Goal: Task Accomplishment & Management: Manage account settings

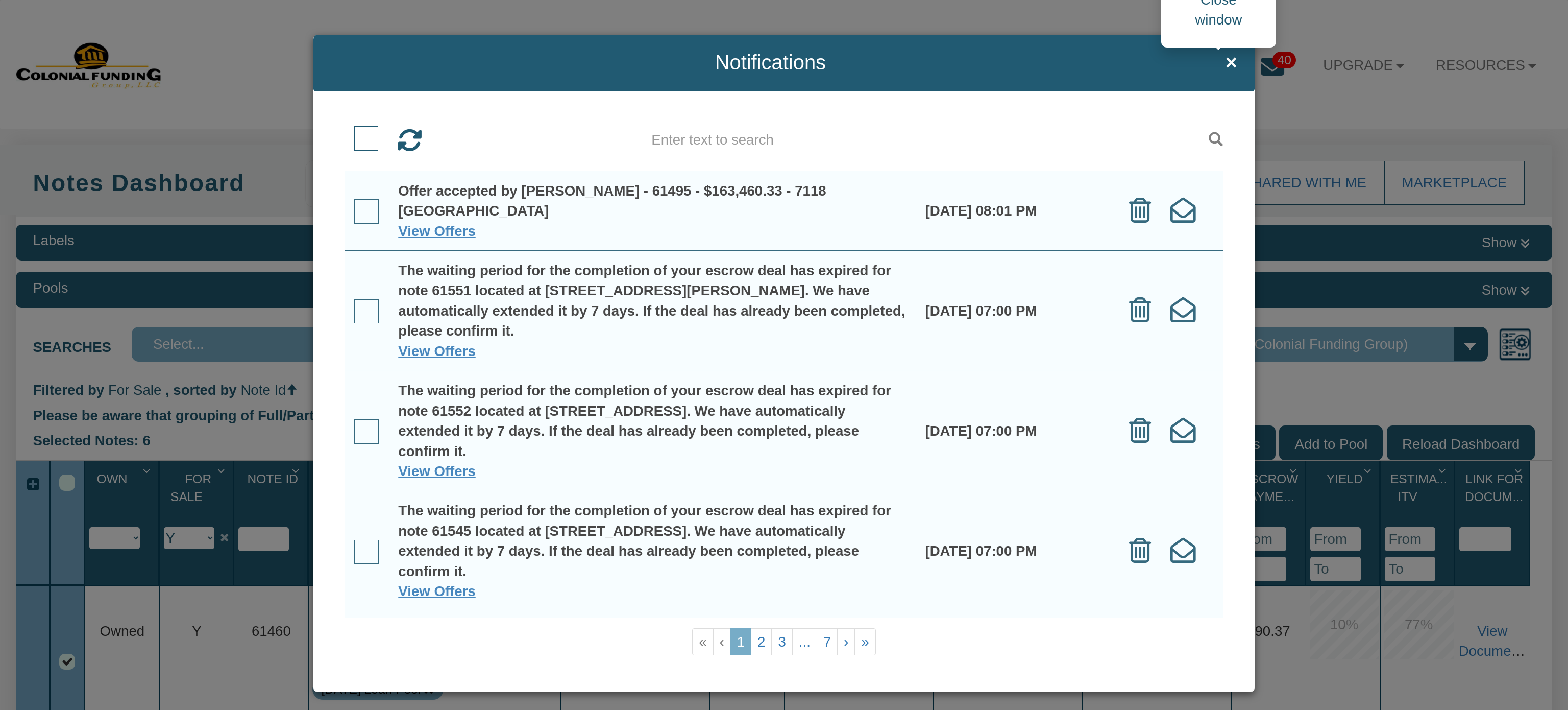
click at [1225, 58] on span "×" at bounding box center [1230, 63] width 12 height 23
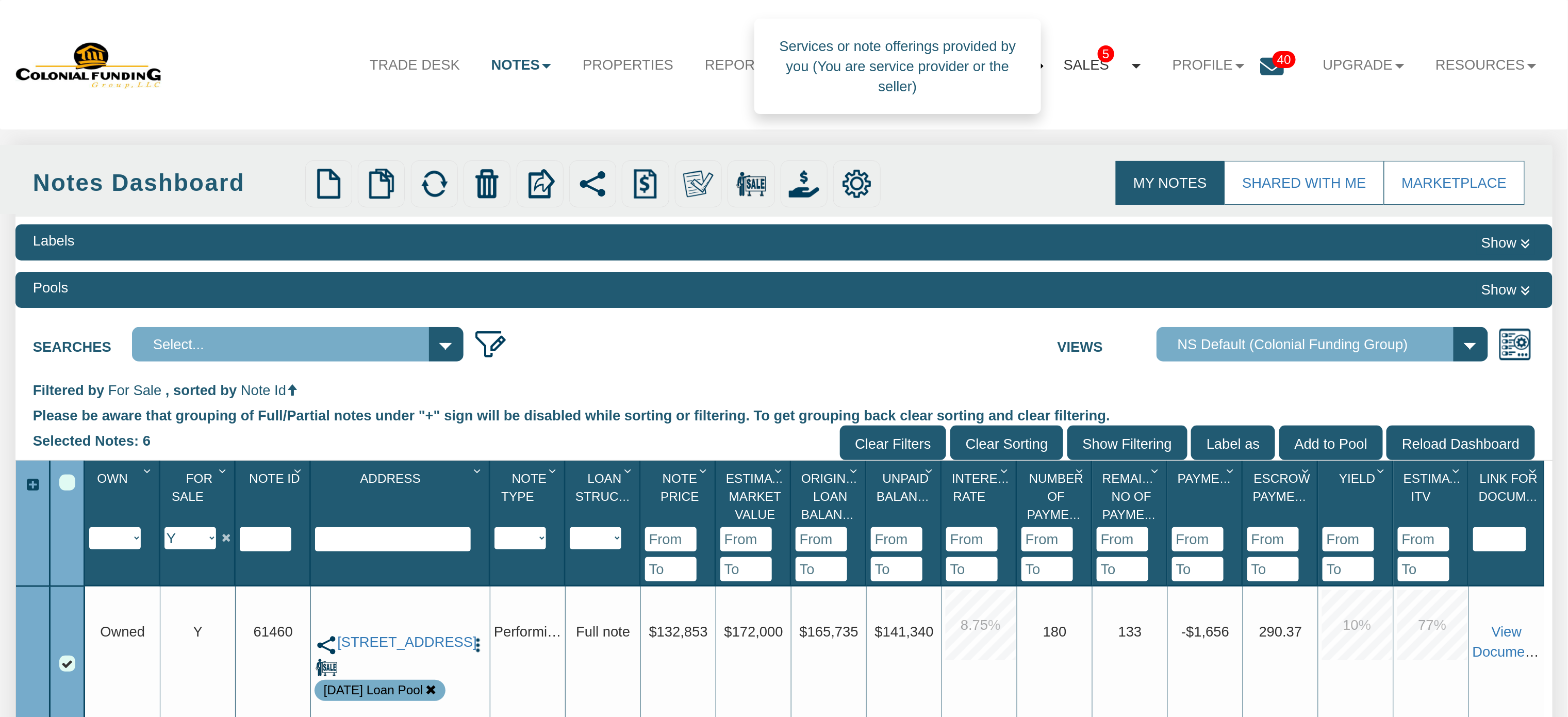
click at [1082, 65] on link "Sales 5" at bounding box center [1103, 65] width 109 height 42
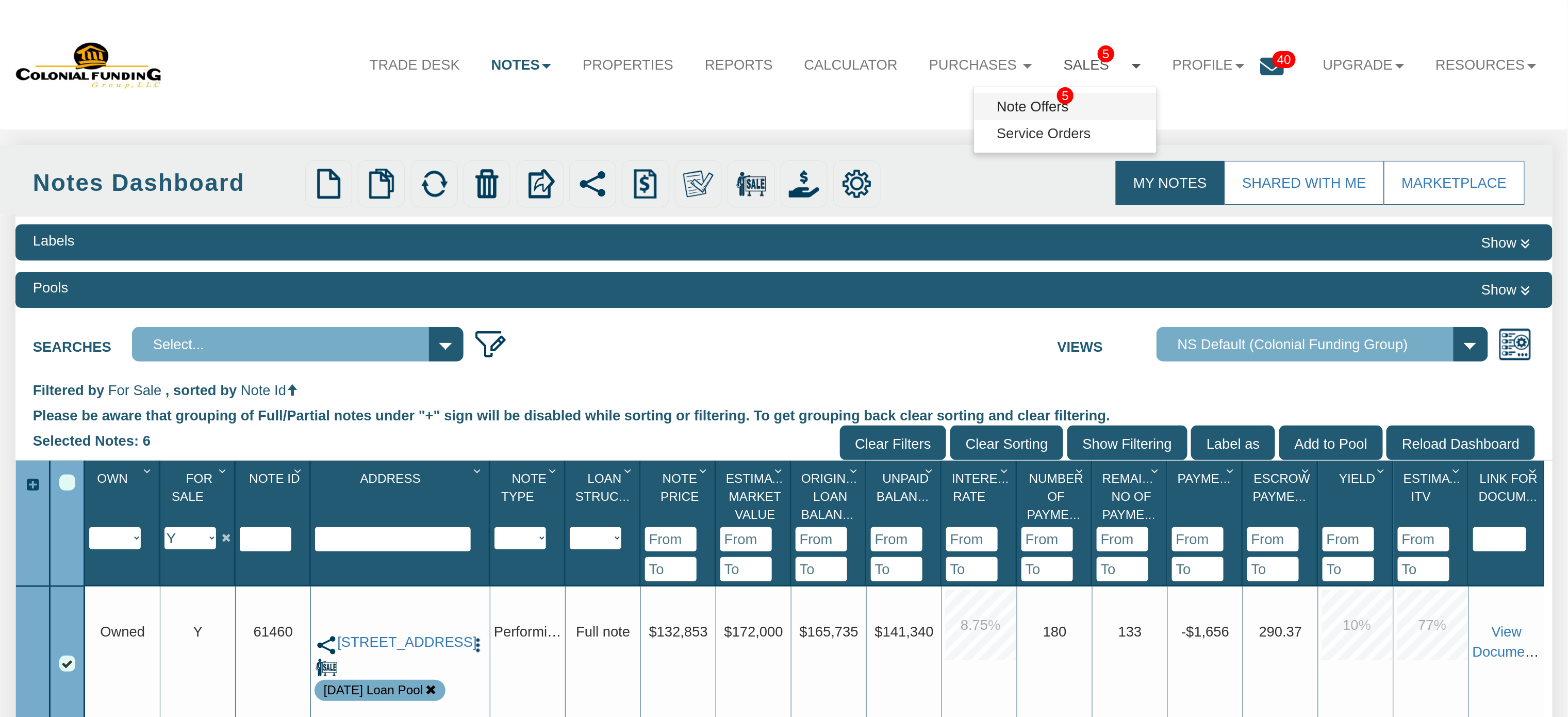
click at [1016, 105] on link "Note Offers 5" at bounding box center [1065, 106] width 183 height 27
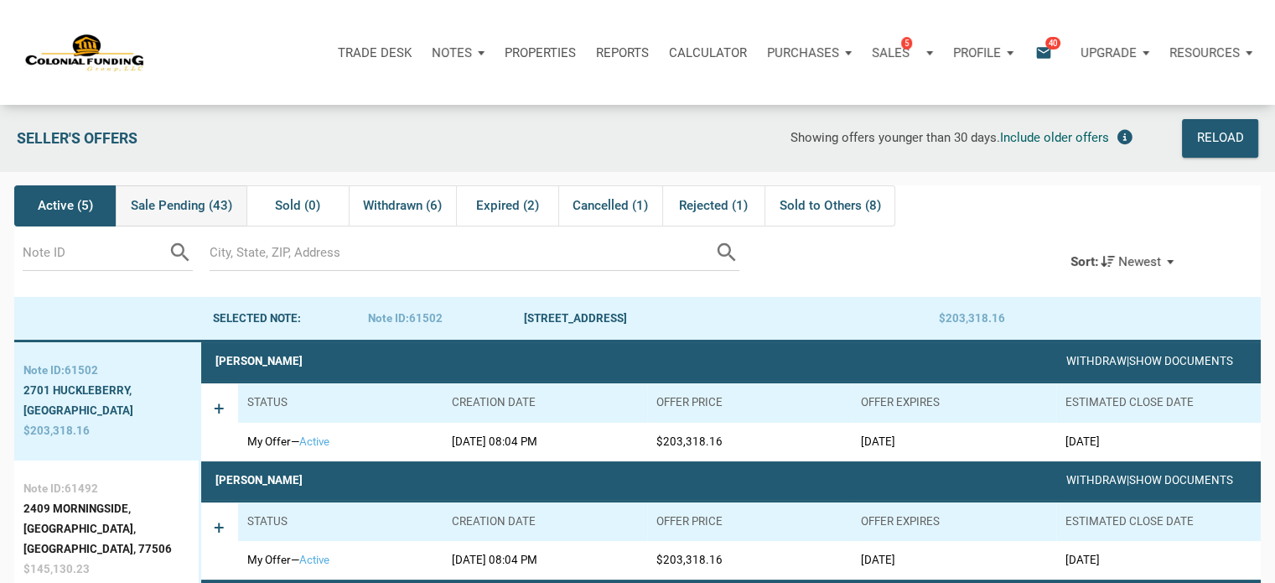
click at [172, 199] on span "Sale Pending (43)" at bounding box center [181, 205] width 101 height 20
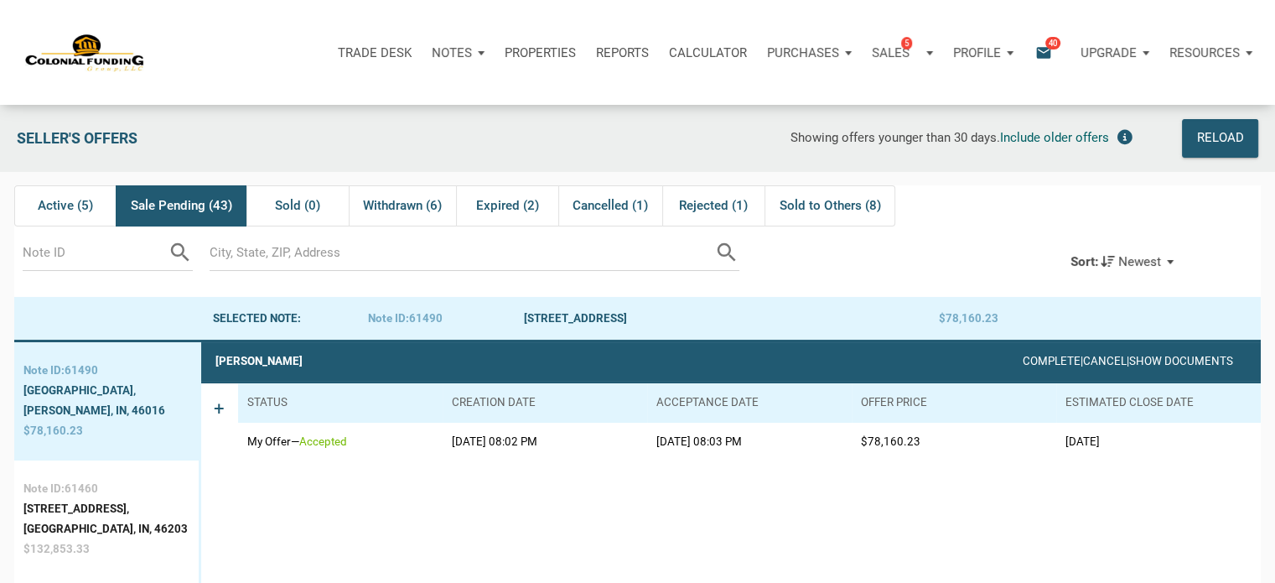
click at [1157, 259] on span "Newest" at bounding box center [1140, 260] width 43 height 15
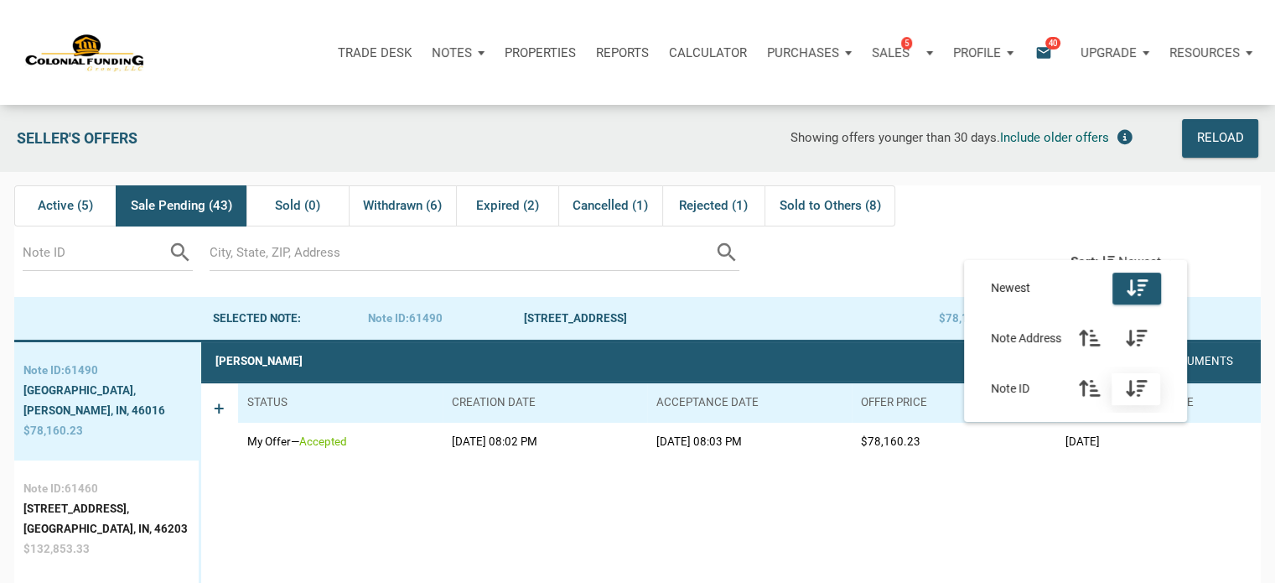
click at [1147, 382] on icon "button" at bounding box center [1136, 388] width 21 height 19
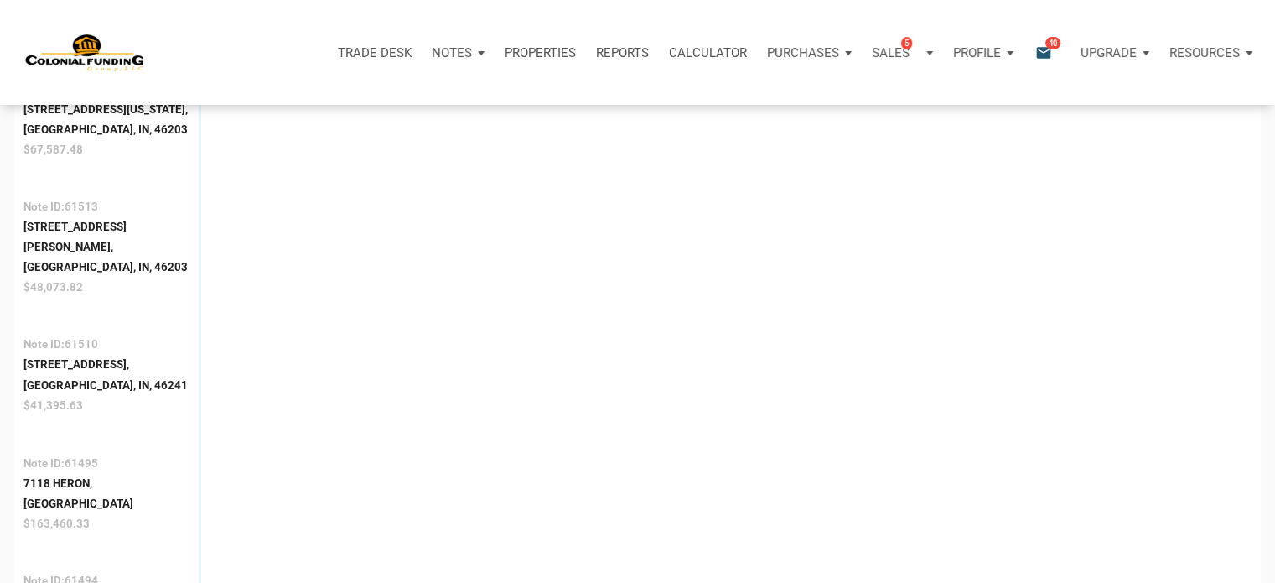
scroll to position [2811, 0]
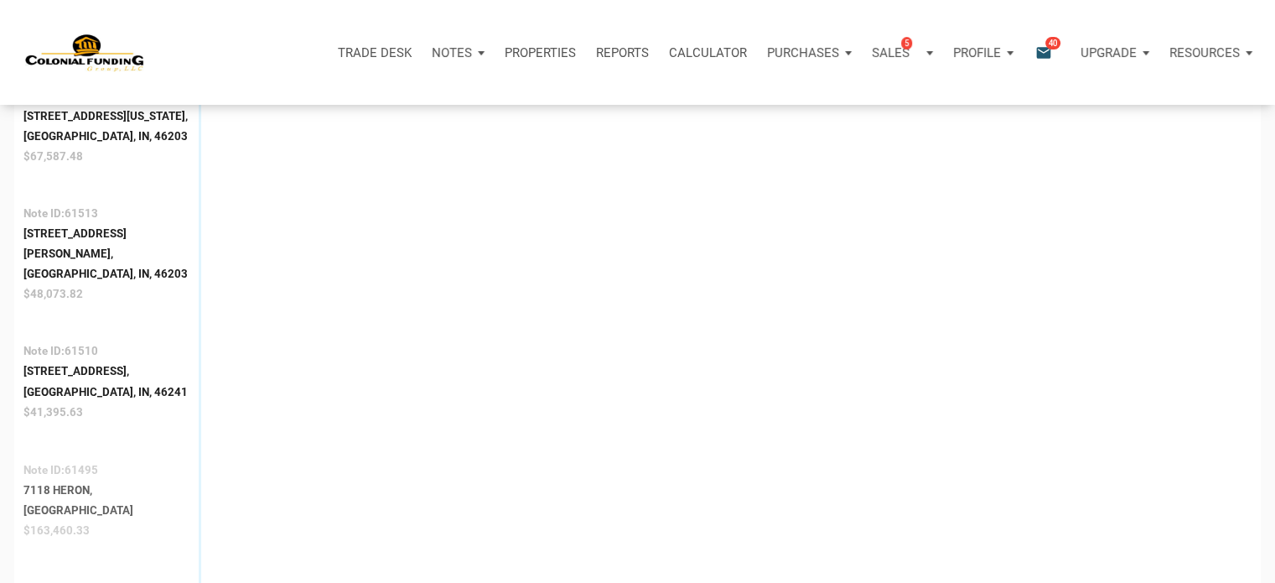
click at [47, 500] on div "[GEOGRAPHIC_DATA]" at bounding box center [78, 510] width 110 height 20
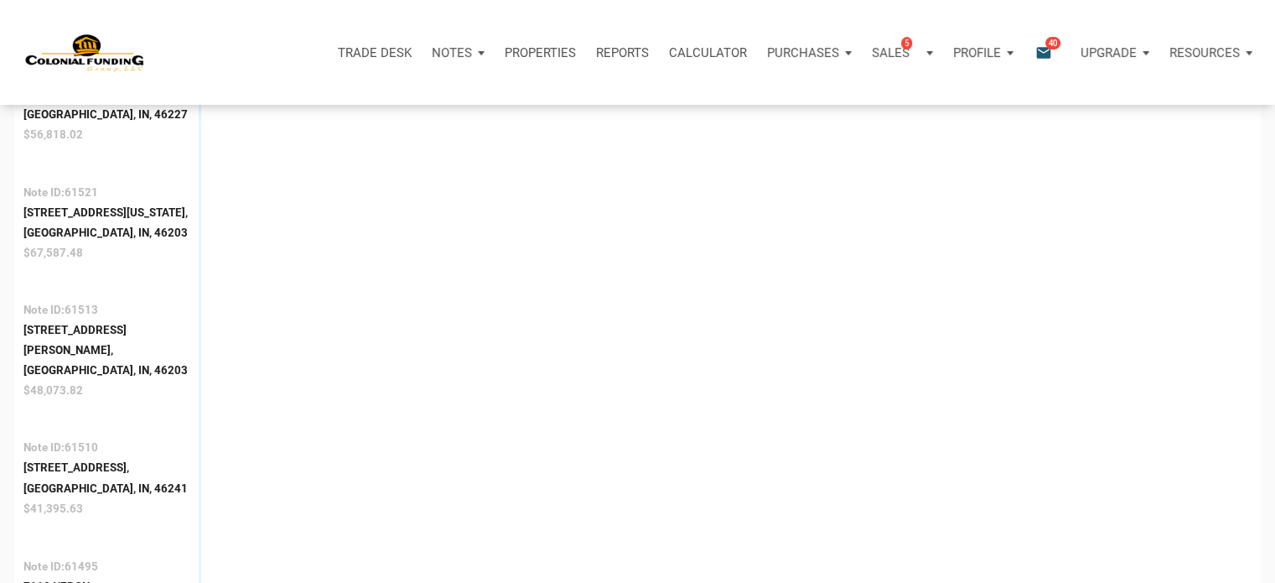
scroll to position [2721, 0]
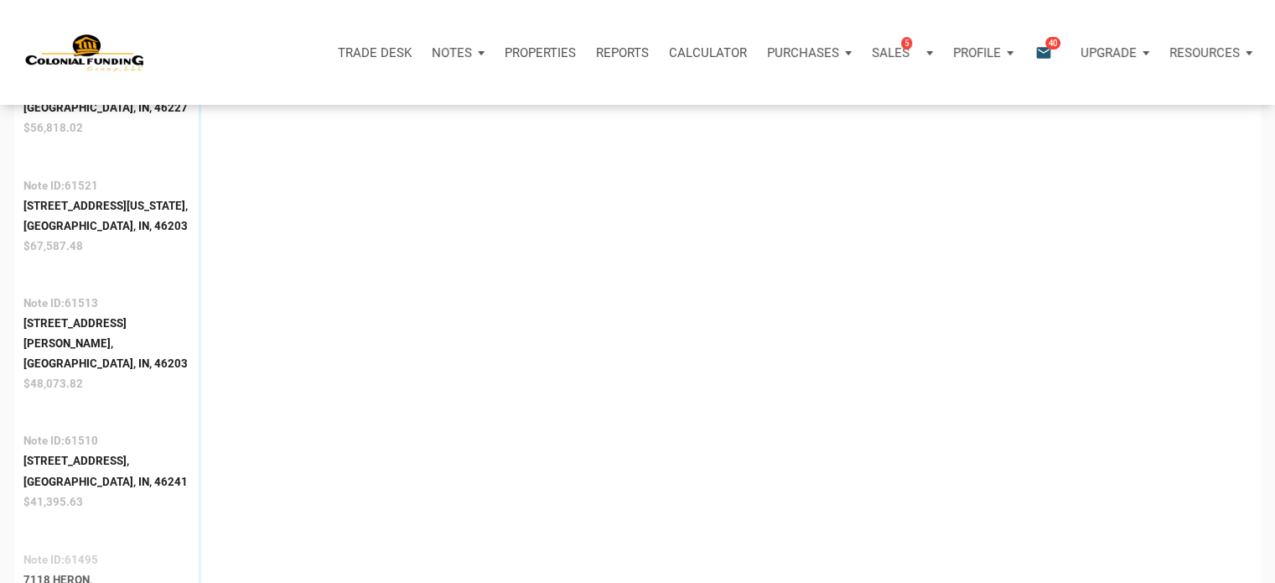
click at [73, 569] on div "7118 Heron," at bounding box center [78, 579] width 110 height 20
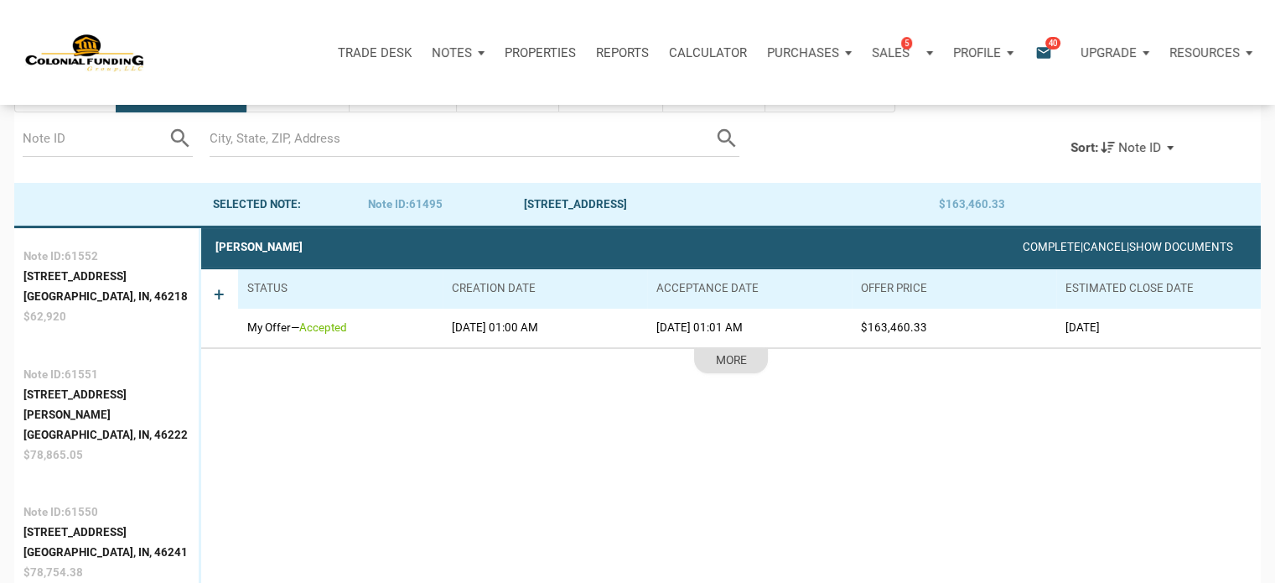
scroll to position [104, 0]
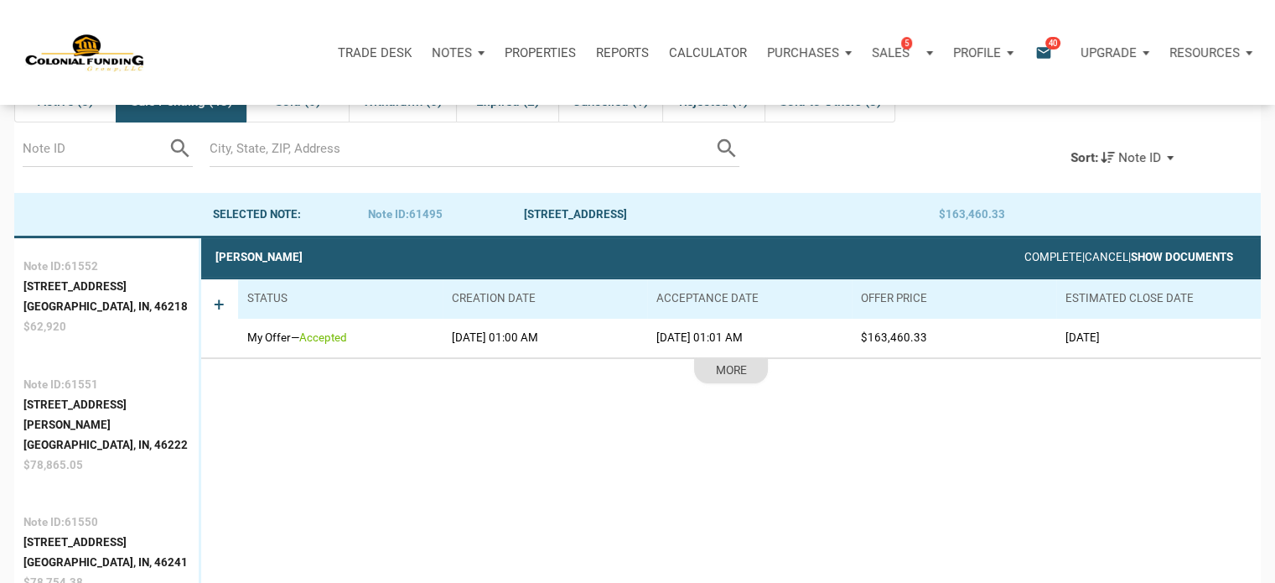
click at [1157, 251] on link "Show Documents" at bounding box center [1182, 257] width 102 height 13
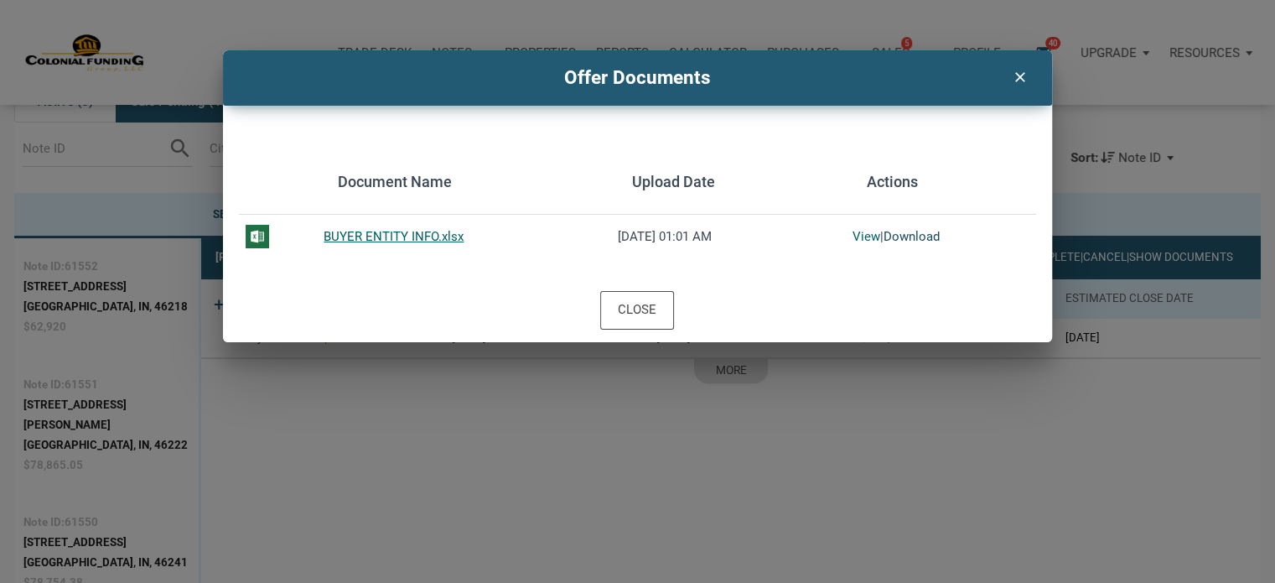
click at [909, 231] on link "Download" at bounding box center [912, 236] width 56 height 15
click at [1019, 80] on icon "clear" at bounding box center [1020, 75] width 20 height 22
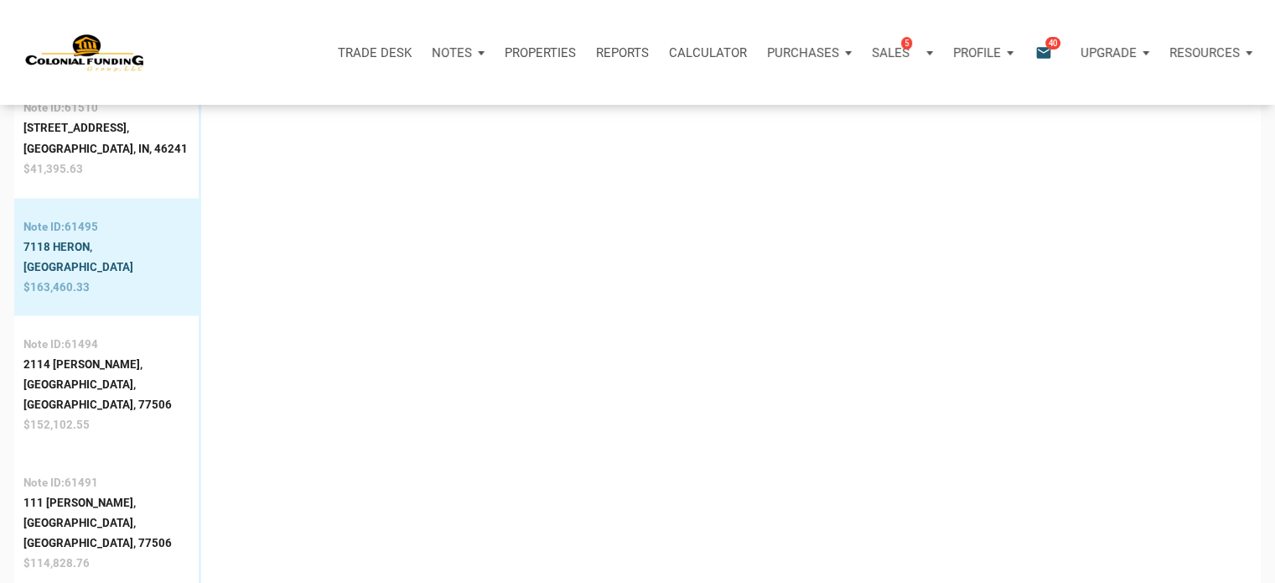
scroll to position [3061, 0]
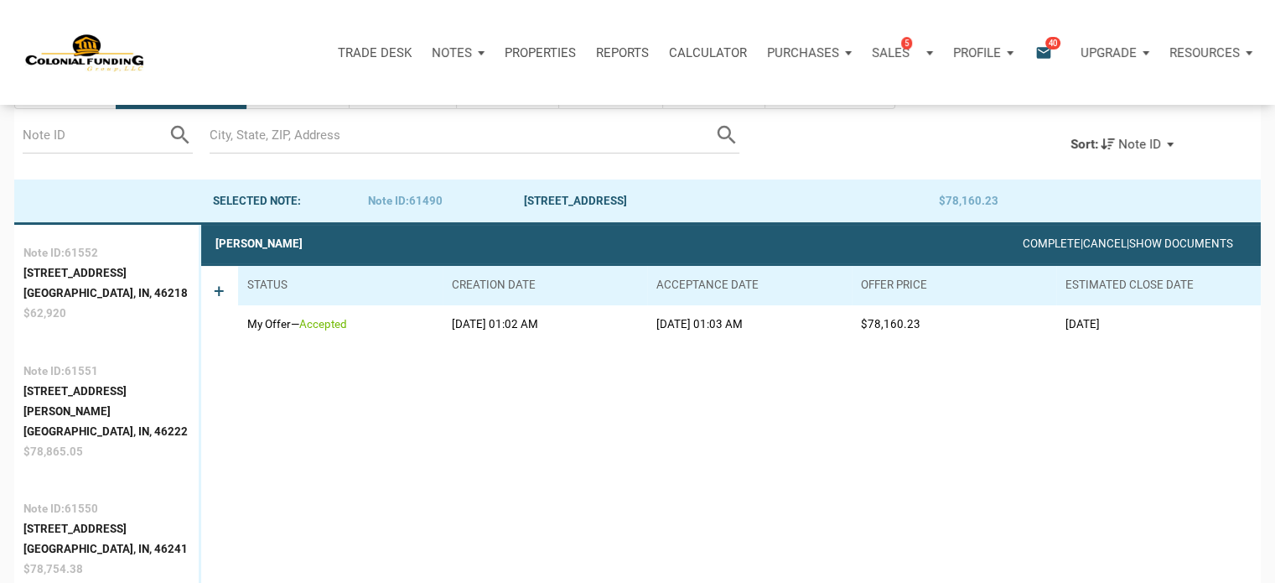
scroll to position [104, 0]
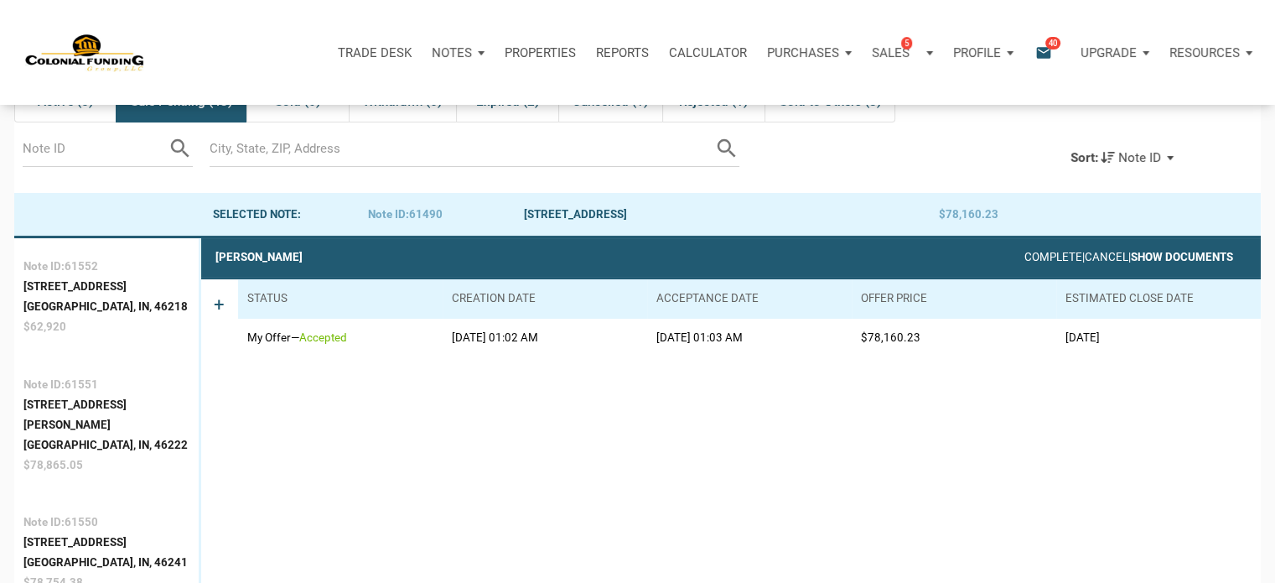
click at [1154, 256] on link "Show Documents" at bounding box center [1182, 257] width 102 height 13
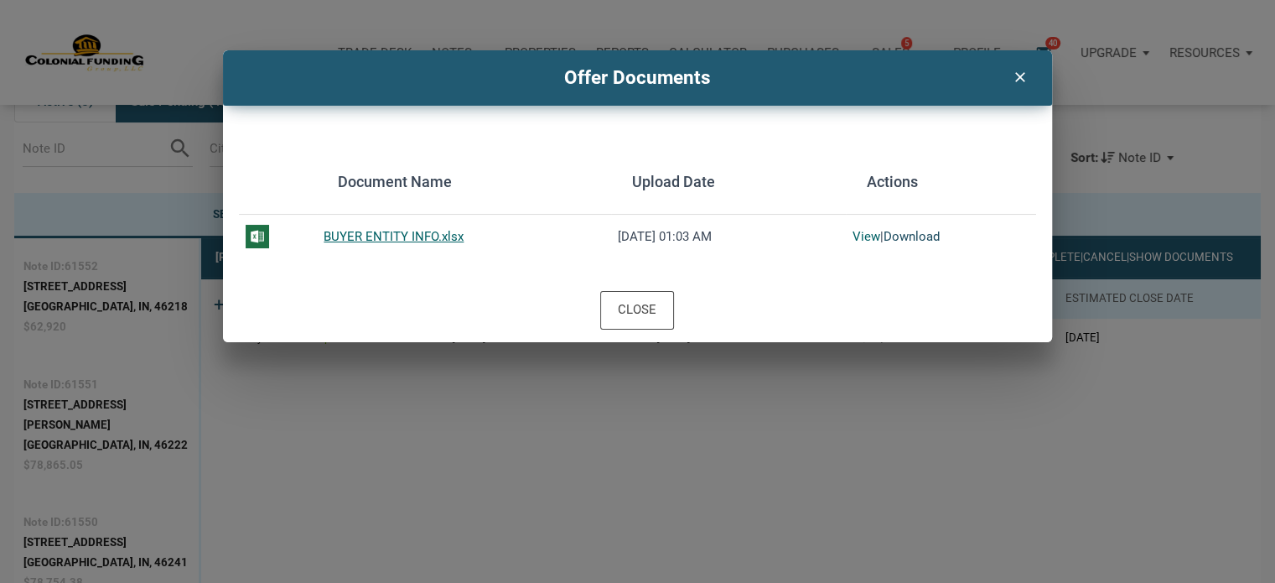
click at [913, 233] on link "Download" at bounding box center [912, 236] width 56 height 15
click at [1017, 75] on icon "clear" at bounding box center [1020, 75] width 20 height 22
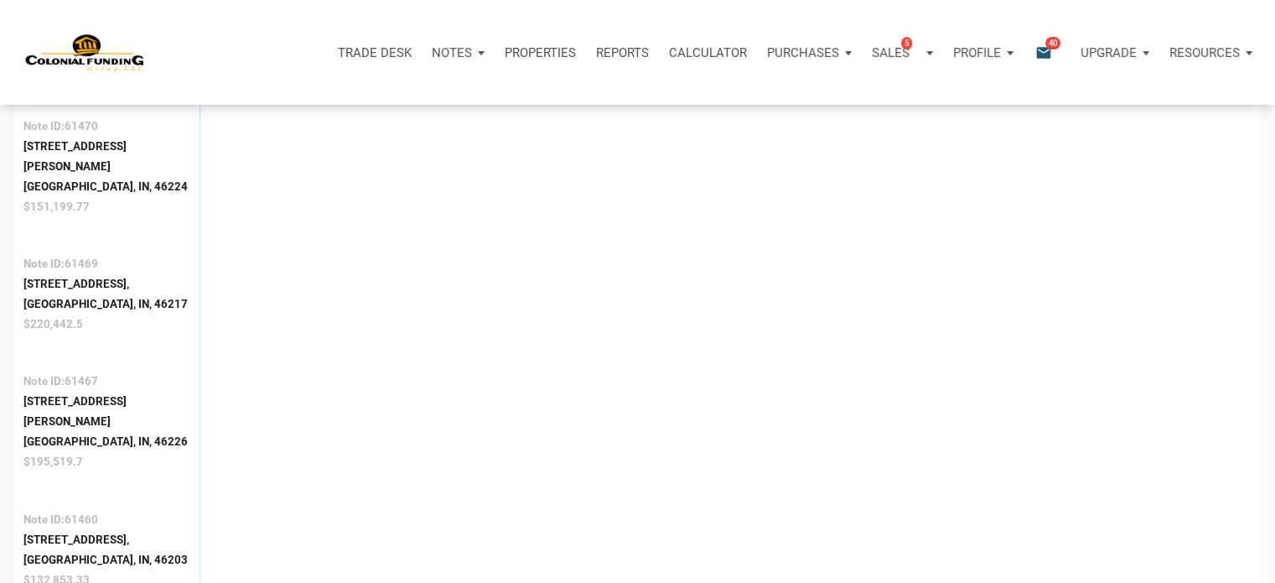
scroll to position [4672, 0]
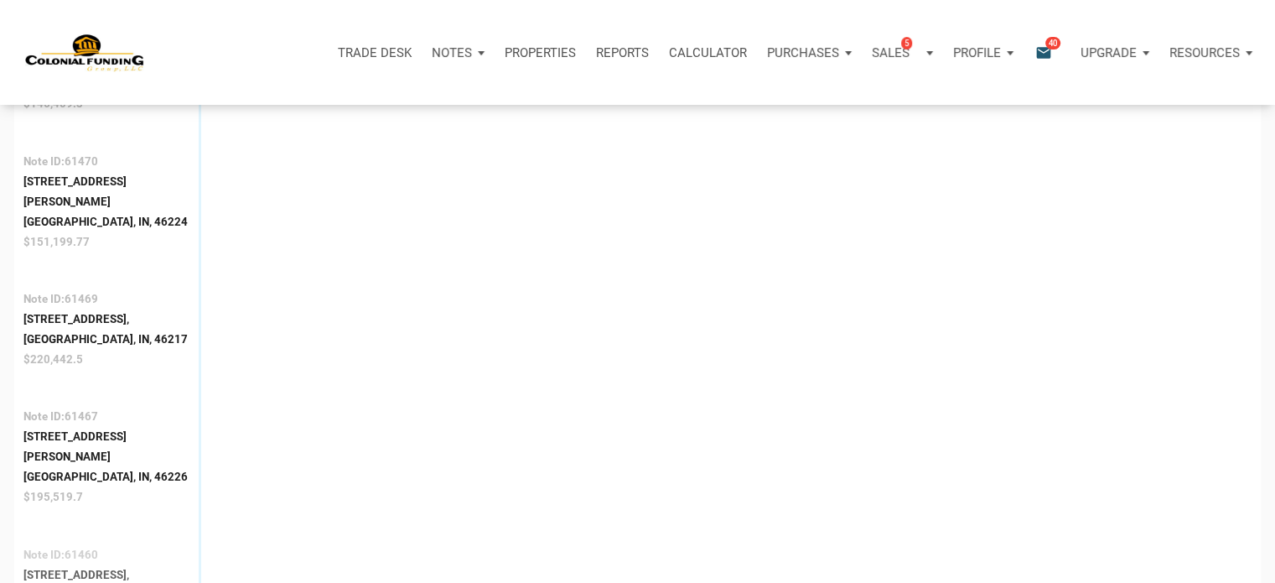
click at [38, 565] on div "[STREET_ADDRESS]," at bounding box center [105, 575] width 164 height 20
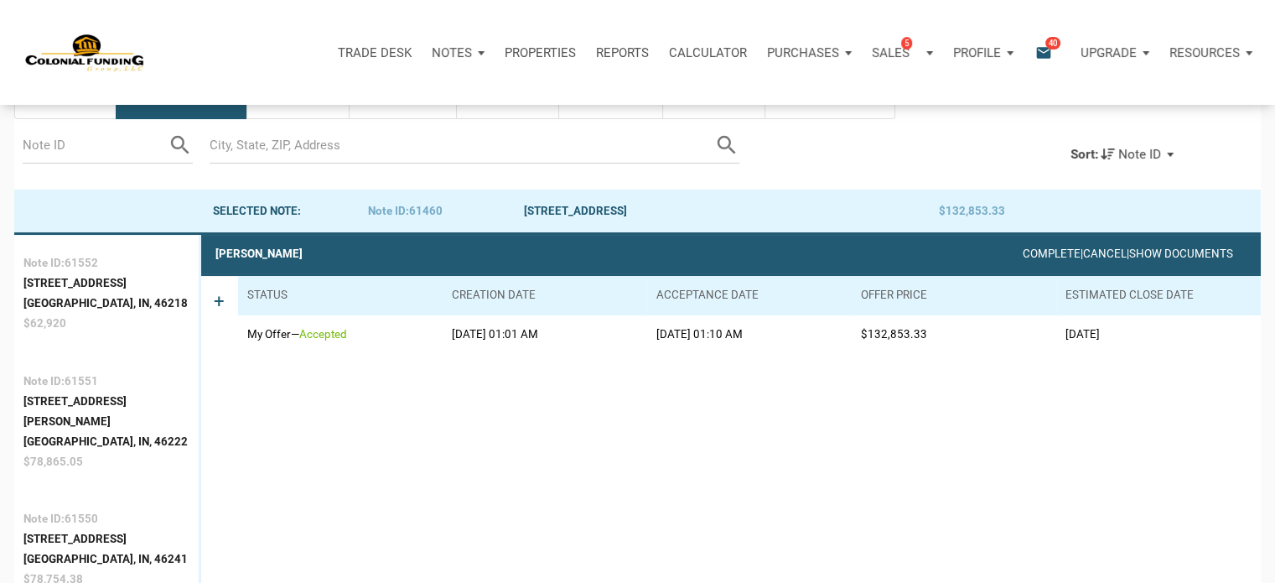
scroll to position [104, 0]
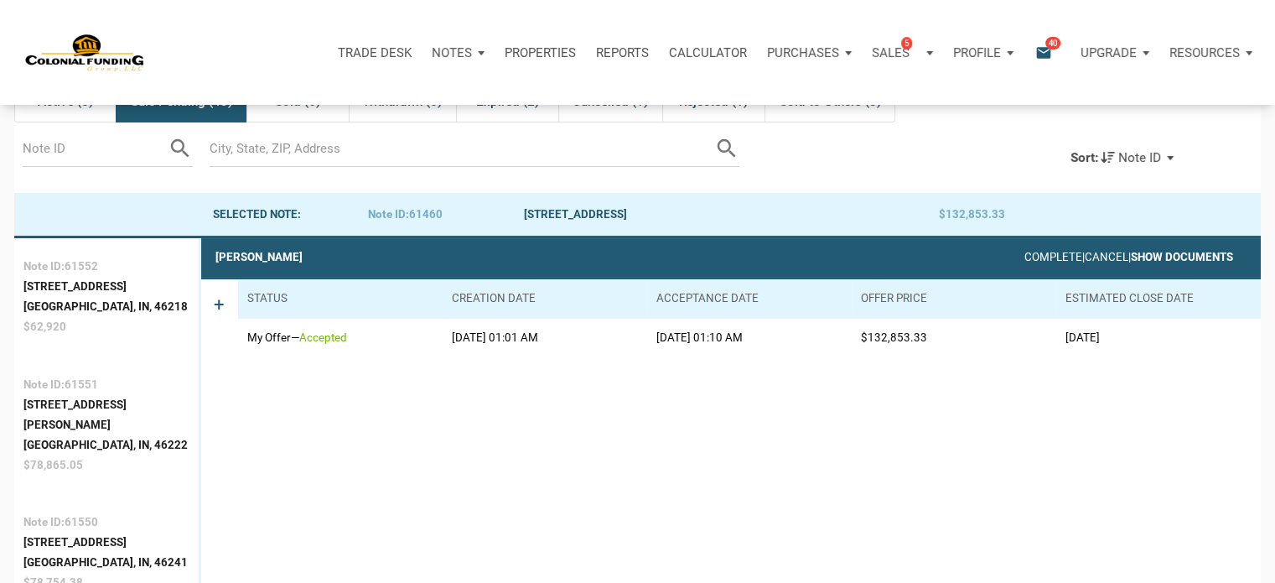
click at [1189, 257] on link "Show Documents" at bounding box center [1182, 257] width 102 height 13
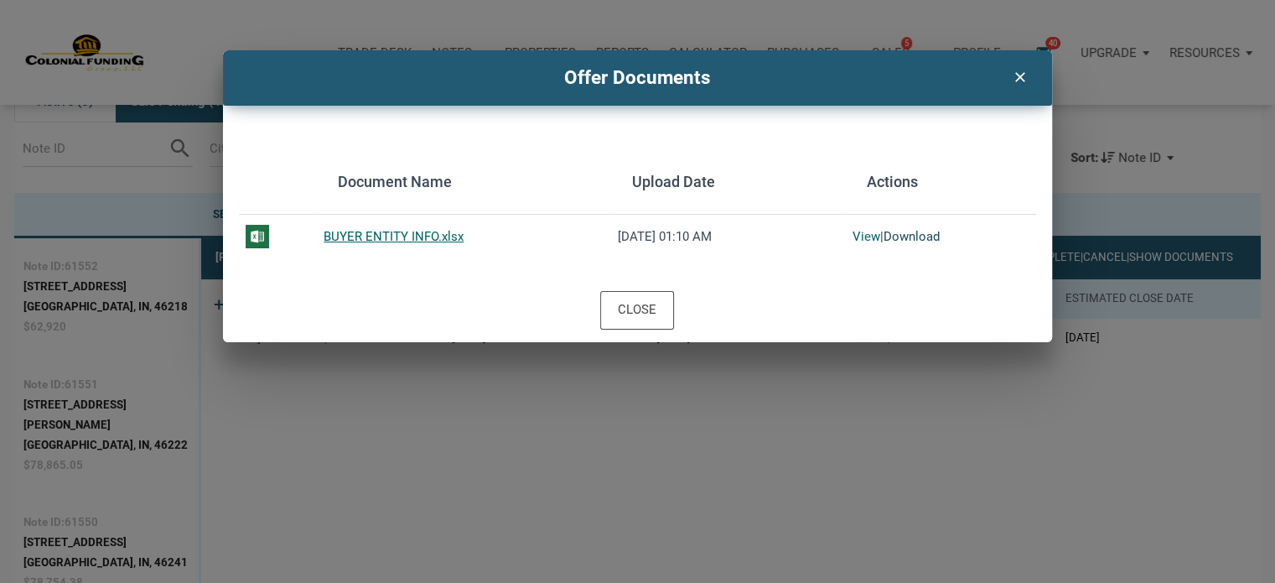
click at [898, 231] on link "Download" at bounding box center [912, 236] width 56 height 15
click at [1017, 76] on icon "clear" at bounding box center [1020, 75] width 20 height 22
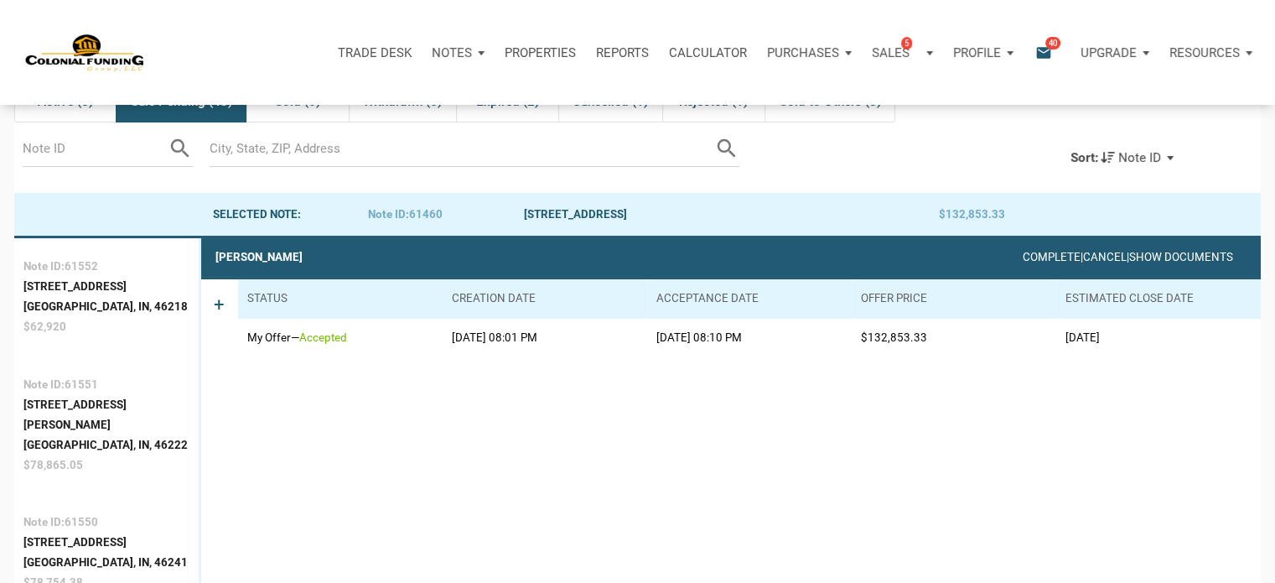
click at [967, 53] on p "Profile" at bounding box center [977, 52] width 48 height 15
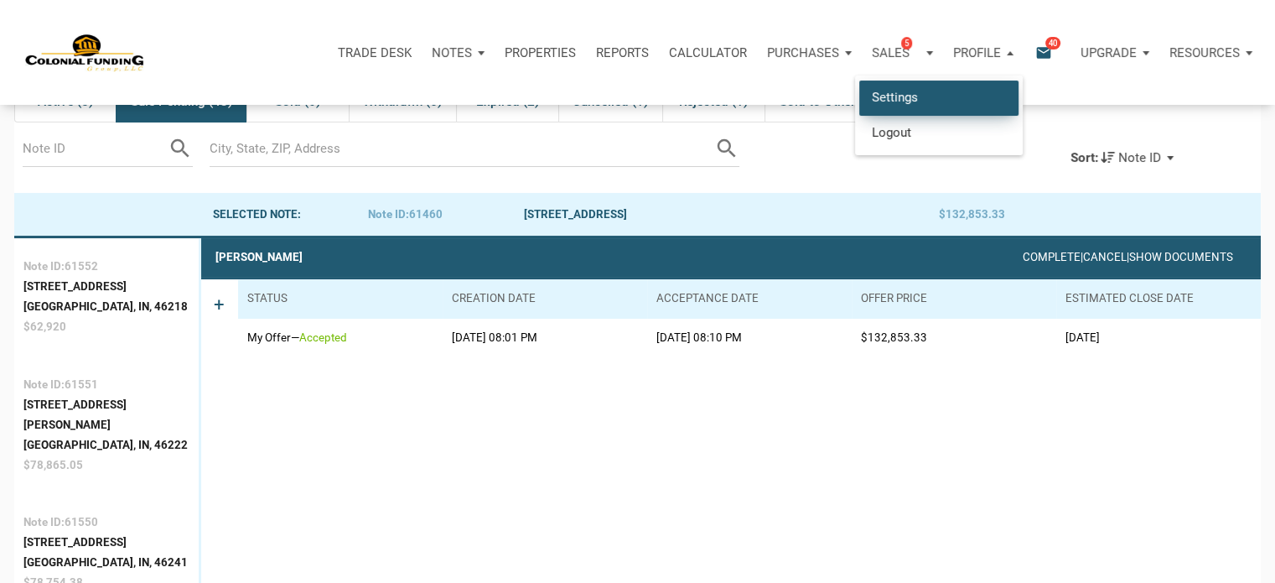
click at [906, 92] on link "Settings" at bounding box center [939, 97] width 159 height 34
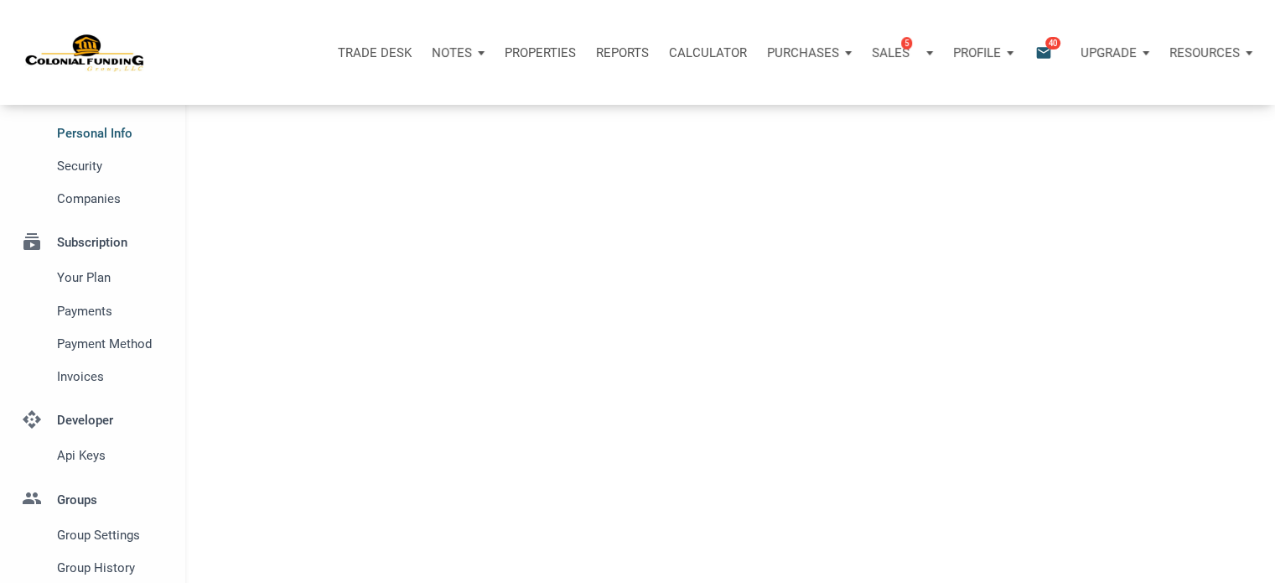
select select
type input "SOUTHLAKE"
select select
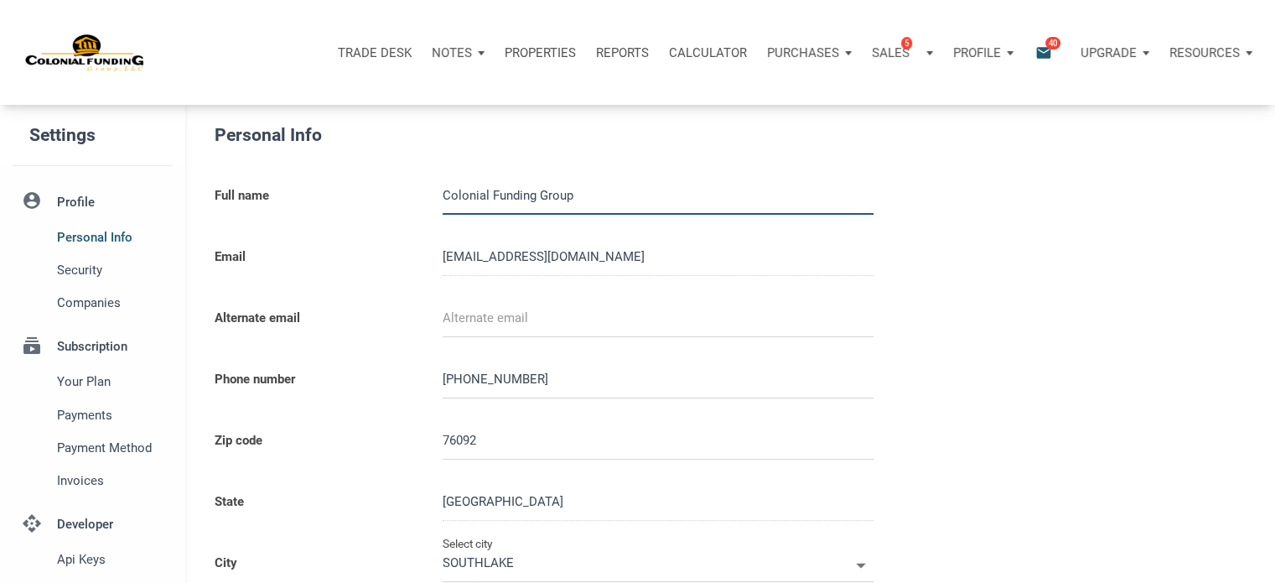
type input "0000000"
select select
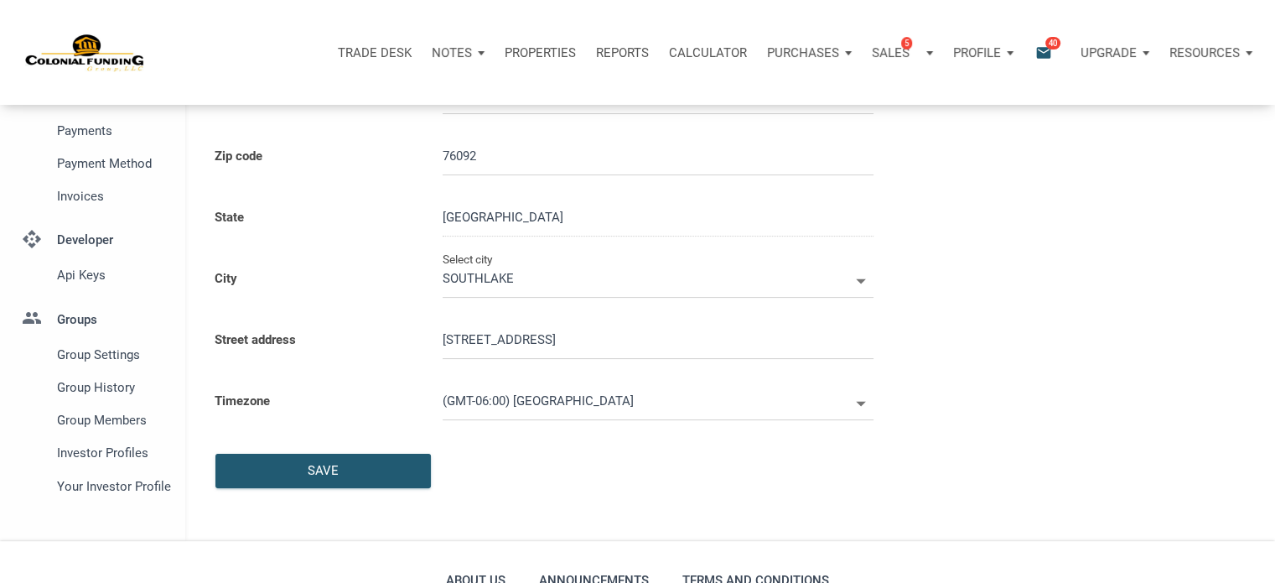
scroll to position [475, 0]
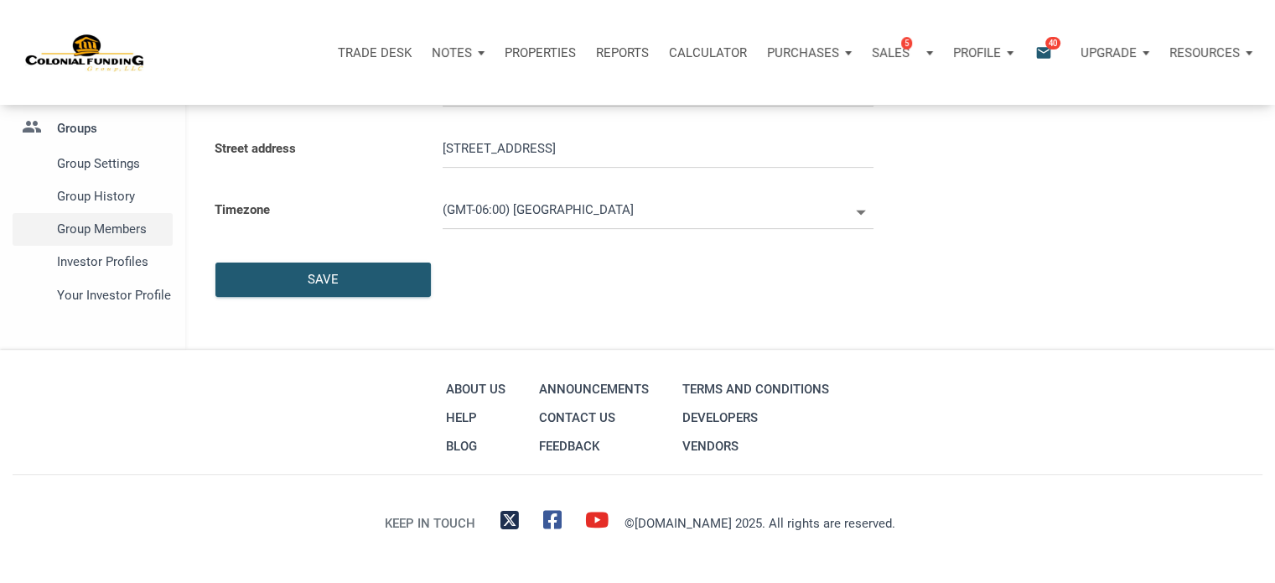
click at [113, 233] on span "Group Members" at bounding box center [111, 229] width 109 height 20
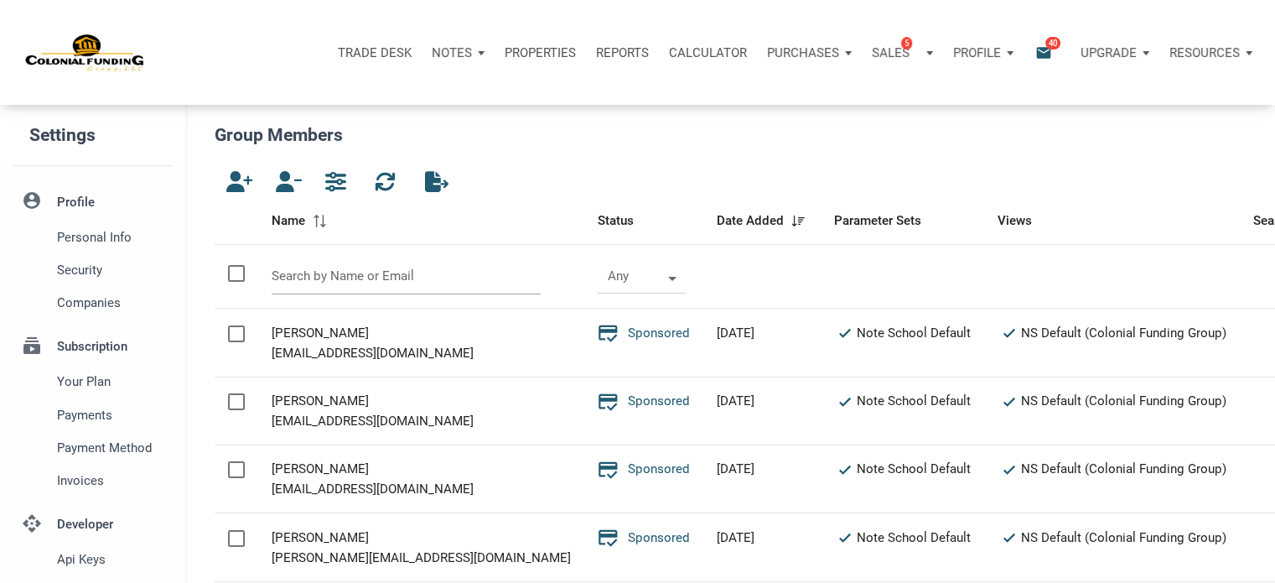
click at [293, 280] on input "text" at bounding box center [406, 276] width 269 height 36
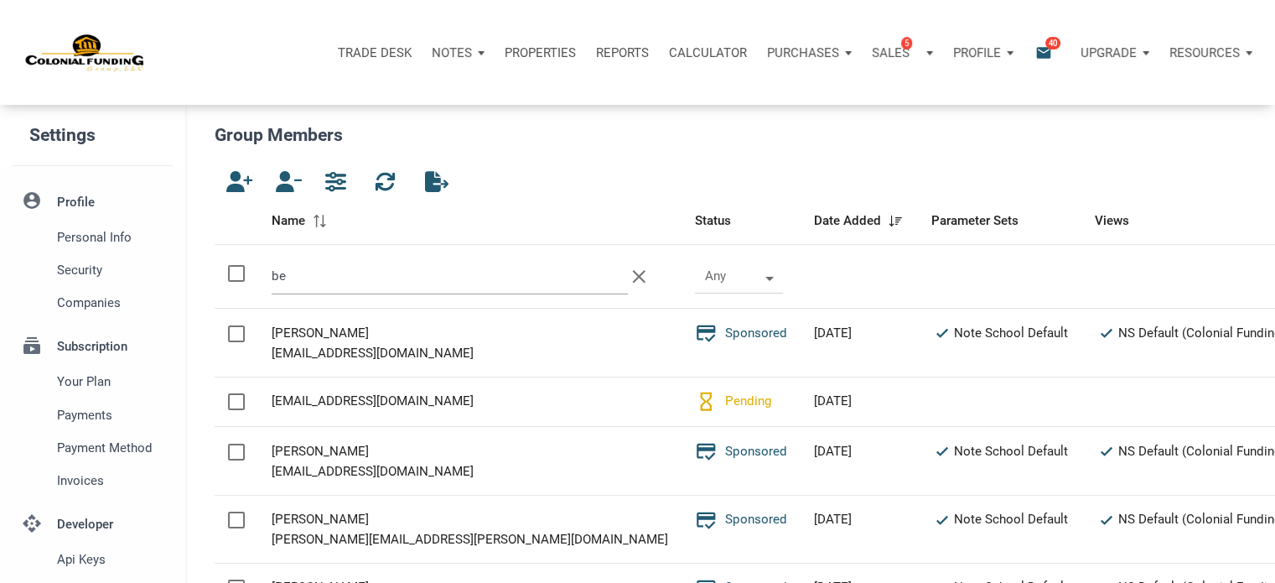
type input "b"
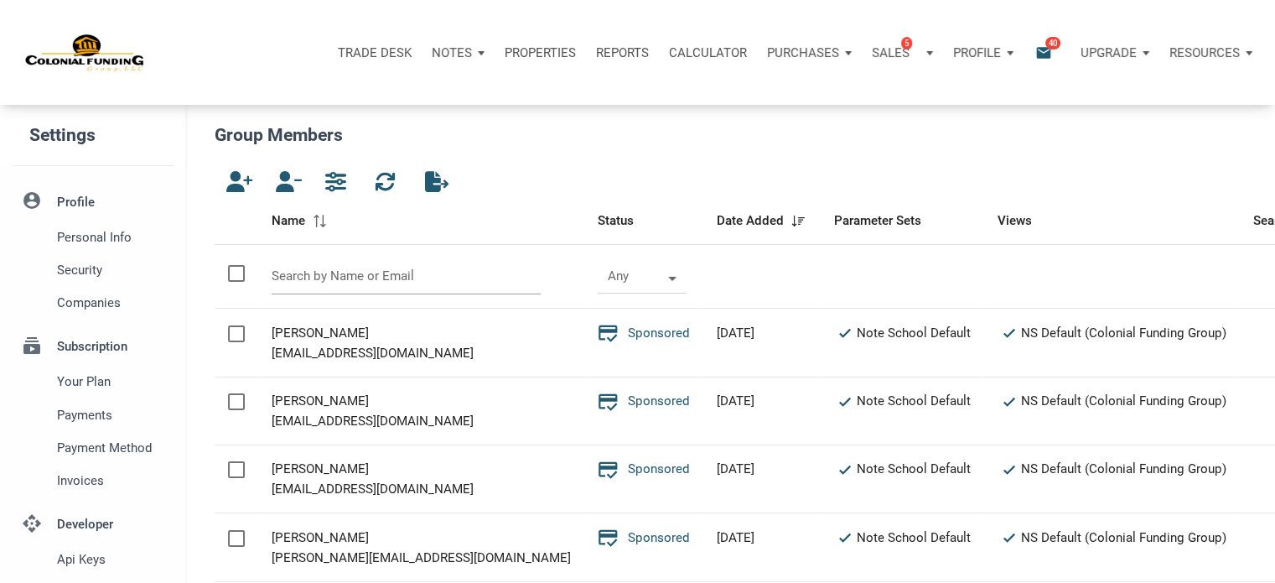
click at [338, 281] on input "text" at bounding box center [406, 276] width 269 height 36
paste input "[EMAIL_ADDRESS][DOMAIN_NAME],"
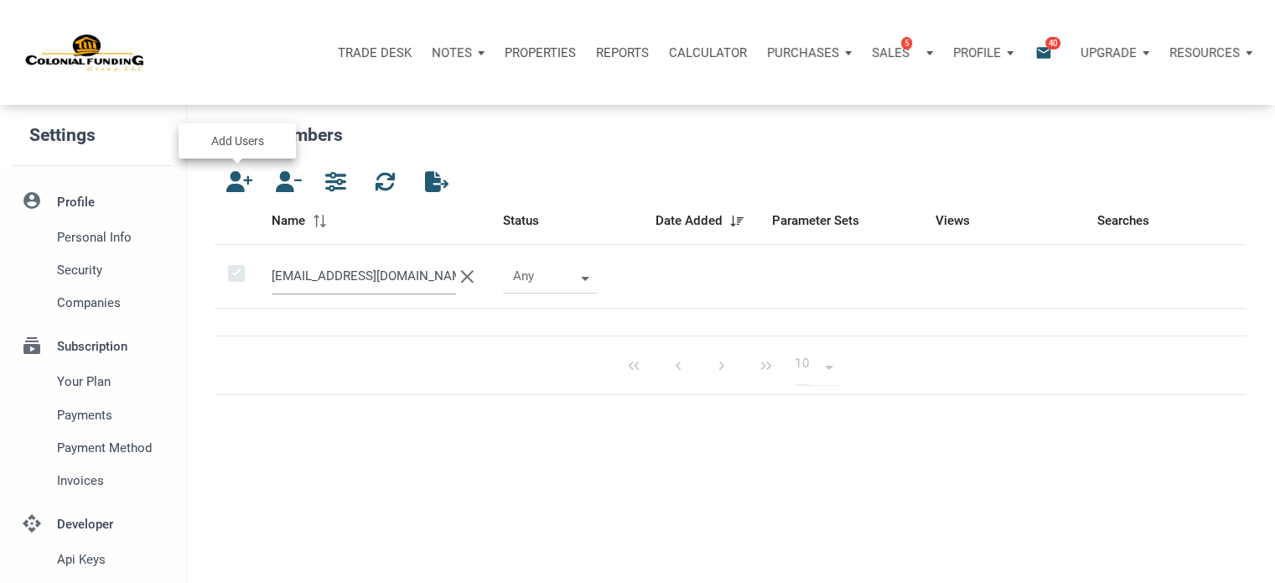
type input "[EMAIL_ADDRESS][DOMAIN_NAME],"
click at [235, 184] on icon "button" at bounding box center [236, 181] width 20 height 21
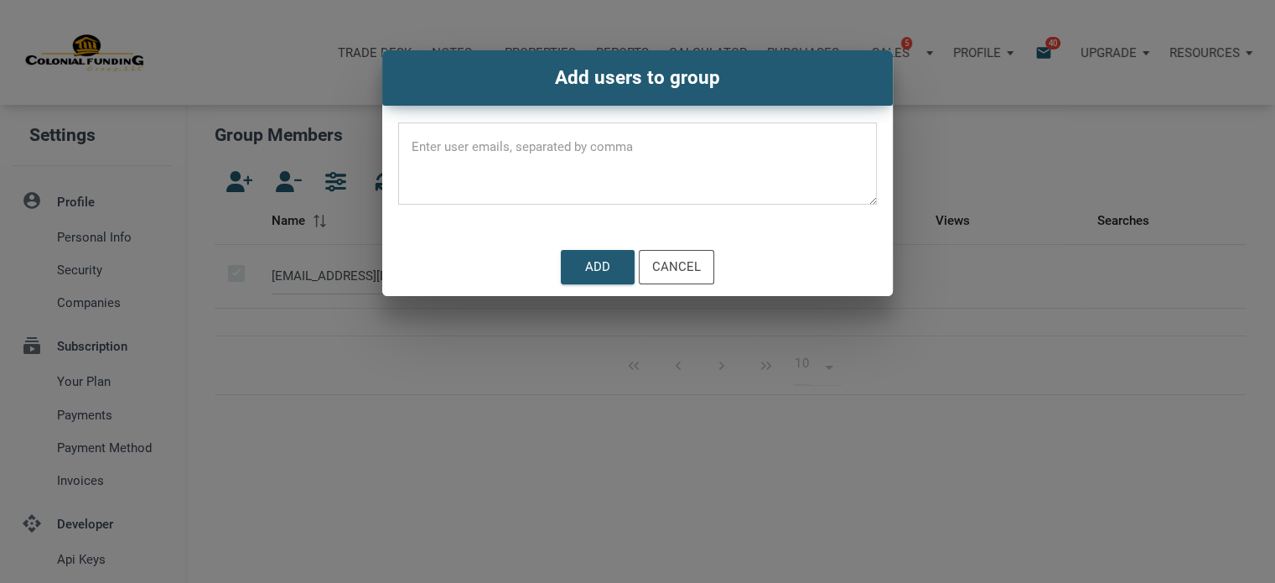
click at [453, 143] on textarea at bounding box center [637, 168] width 479 height 71
paste textarea "[EMAIL_ADDRESS][DOMAIN_NAME],"
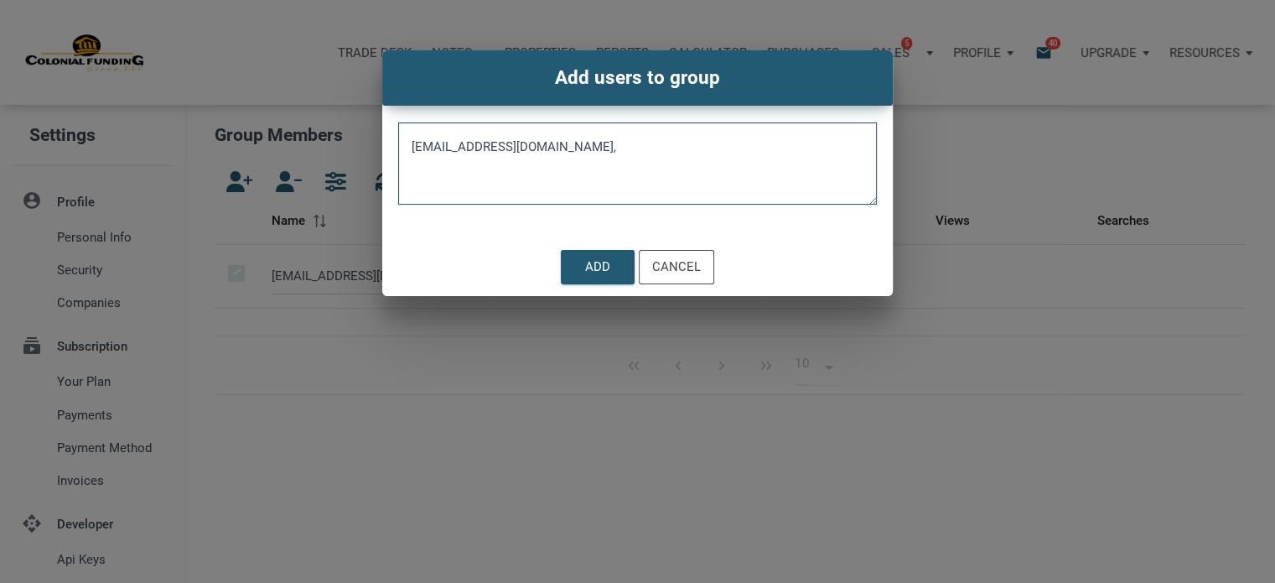
type textarea "[EMAIL_ADDRESS][DOMAIN_NAME],"
click at [603, 263] on div "Add" at bounding box center [597, 266] width 25 height 19
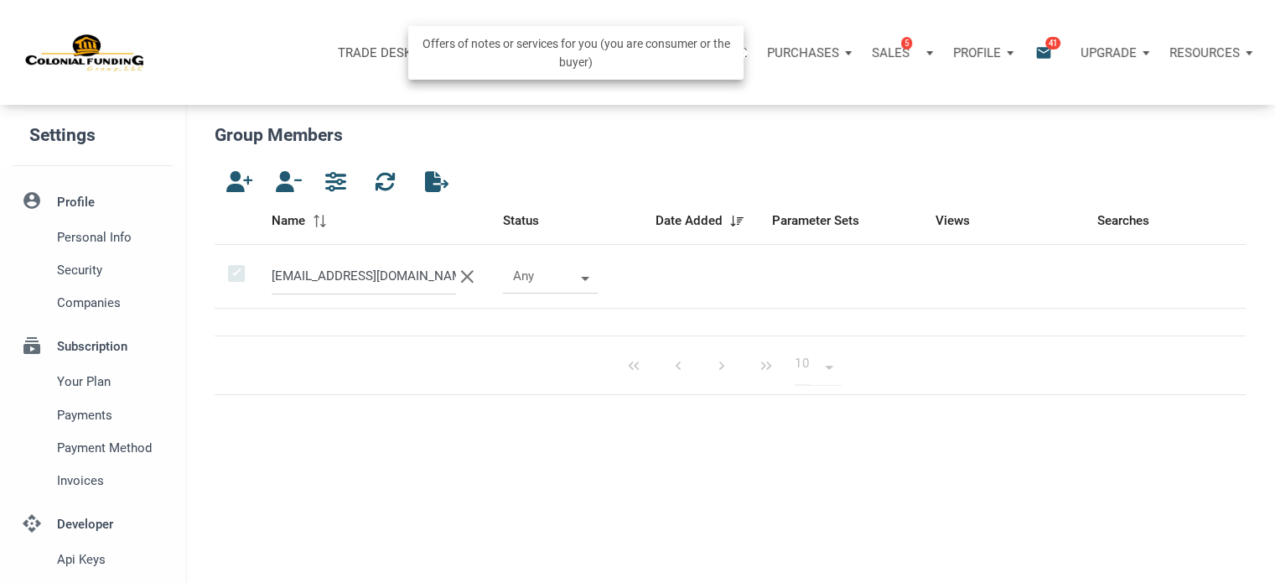
click at [846, 49] on div "Purchases" at bounding box center [809, 53] width 105 height 50
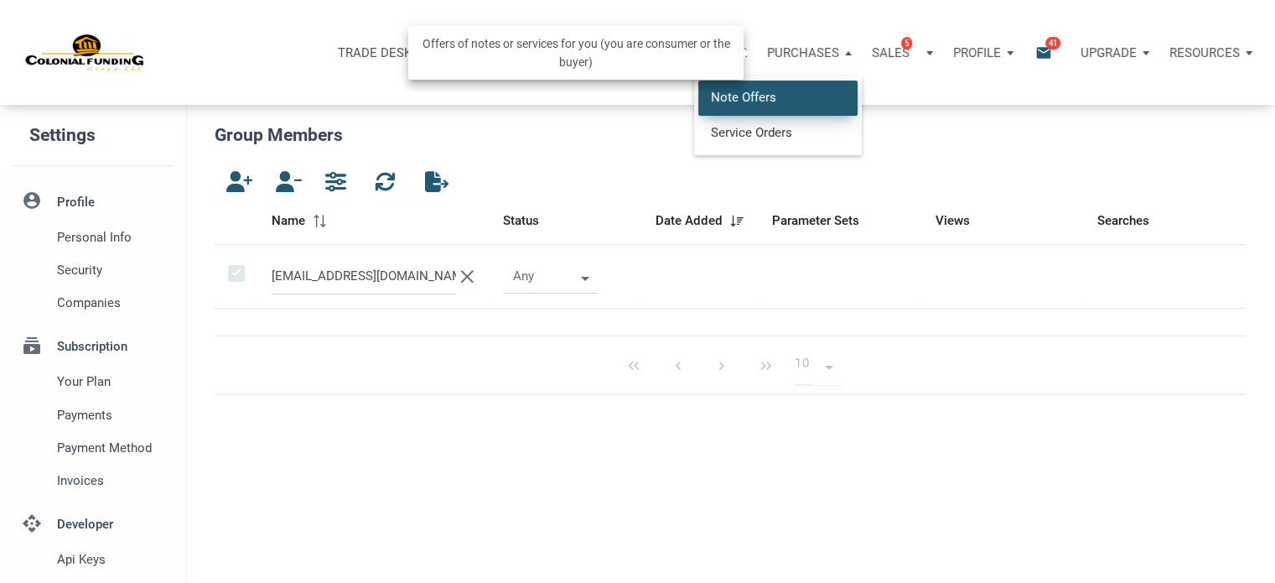
click at [758, 92] on link "Note Offers" at bounding box center [778, 97] width 159 height 34
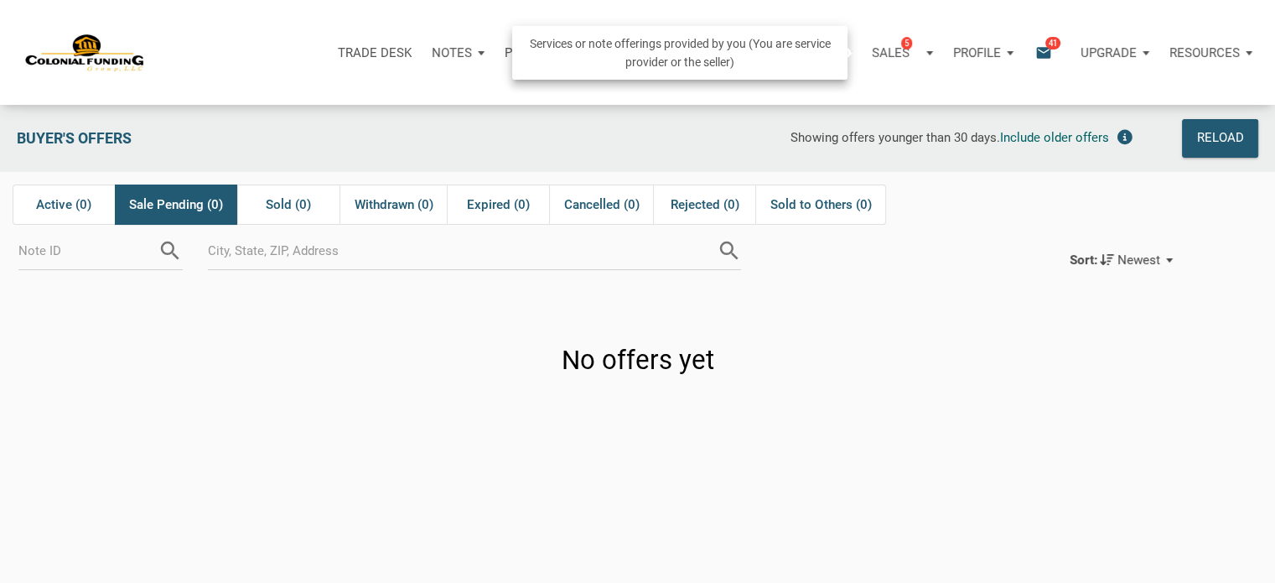
click at [928, 53] on div "Sales 5" at bounding box center [902, 53] width 81 height 50
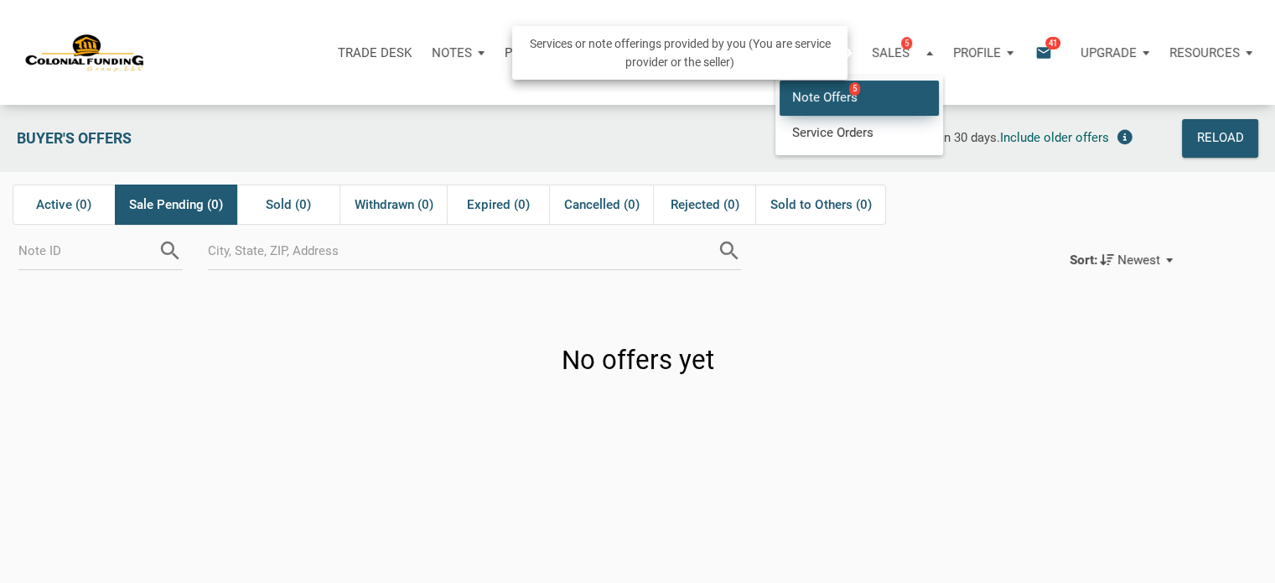
click at [835, 96] on link "Note Offers 5" at bounding box center [859, 97] width 159 height 34
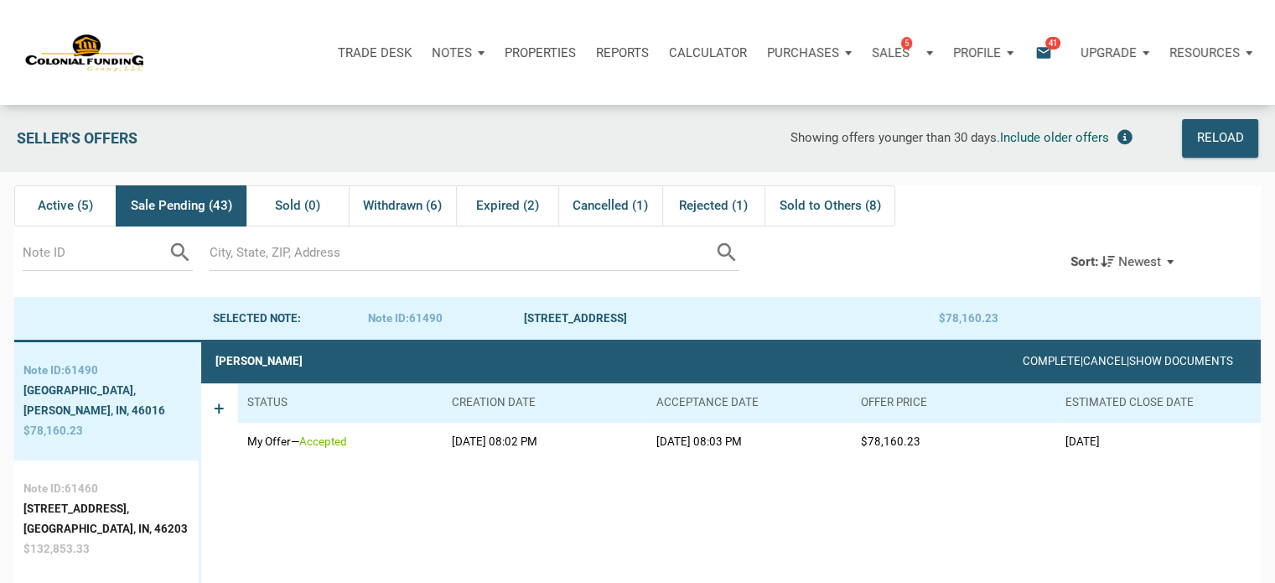
click at [357, 19] on div "Trade Desk Notes Dashboard Transactions Properties Reports Calculator Purchases…" at bounding box center [644, 52] width 1263 height 105
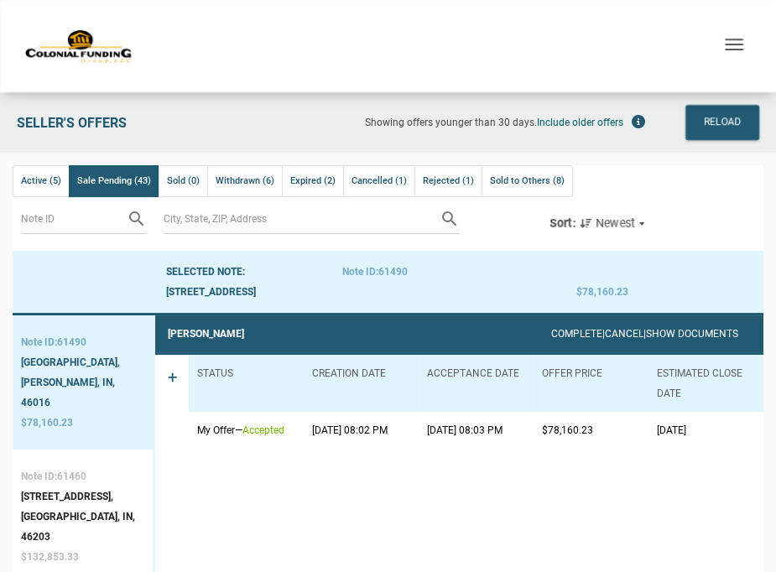
click at [108, 286] on div at bounding box center [84, 282] width 143 height 62
click at [643, 222] on div "Sort: Newest" at bounding box center [599, 224] width 101 height 20
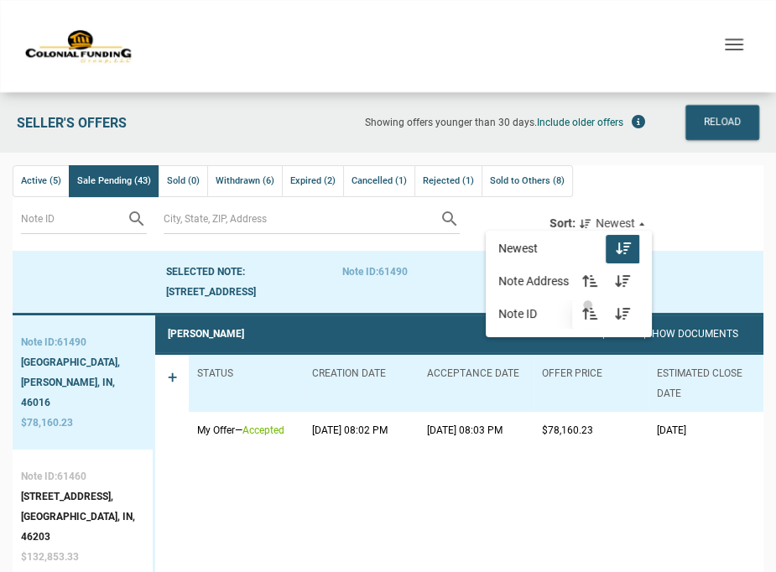
click at [590, 304] on div "button" at bounding box center [589, 314] width 20 height 20
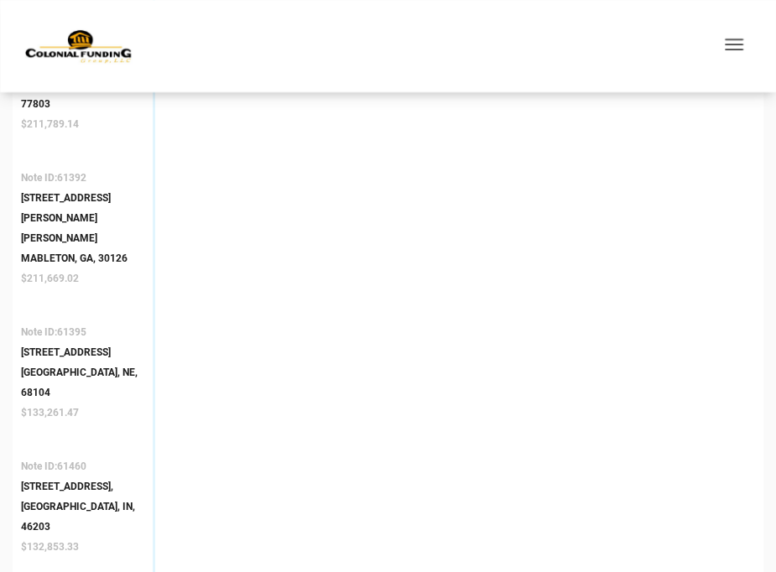
scroll to position [439, 0]
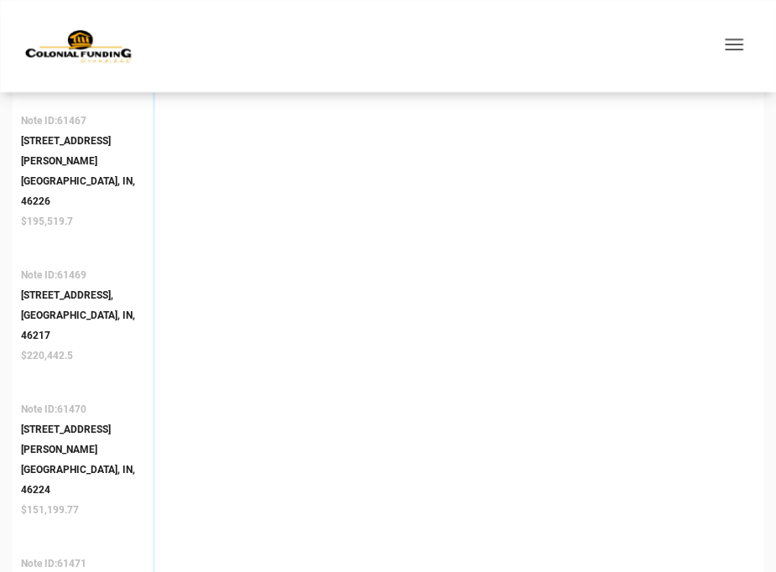
scroll to position [965, 0]
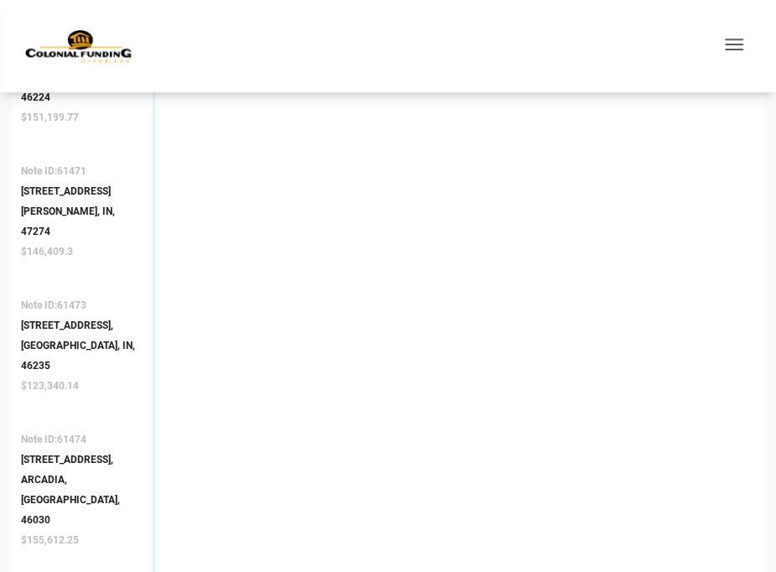
scroll to position [1357, 0]
